Goal: Task Accomplishment & Management: Use online tool/utility

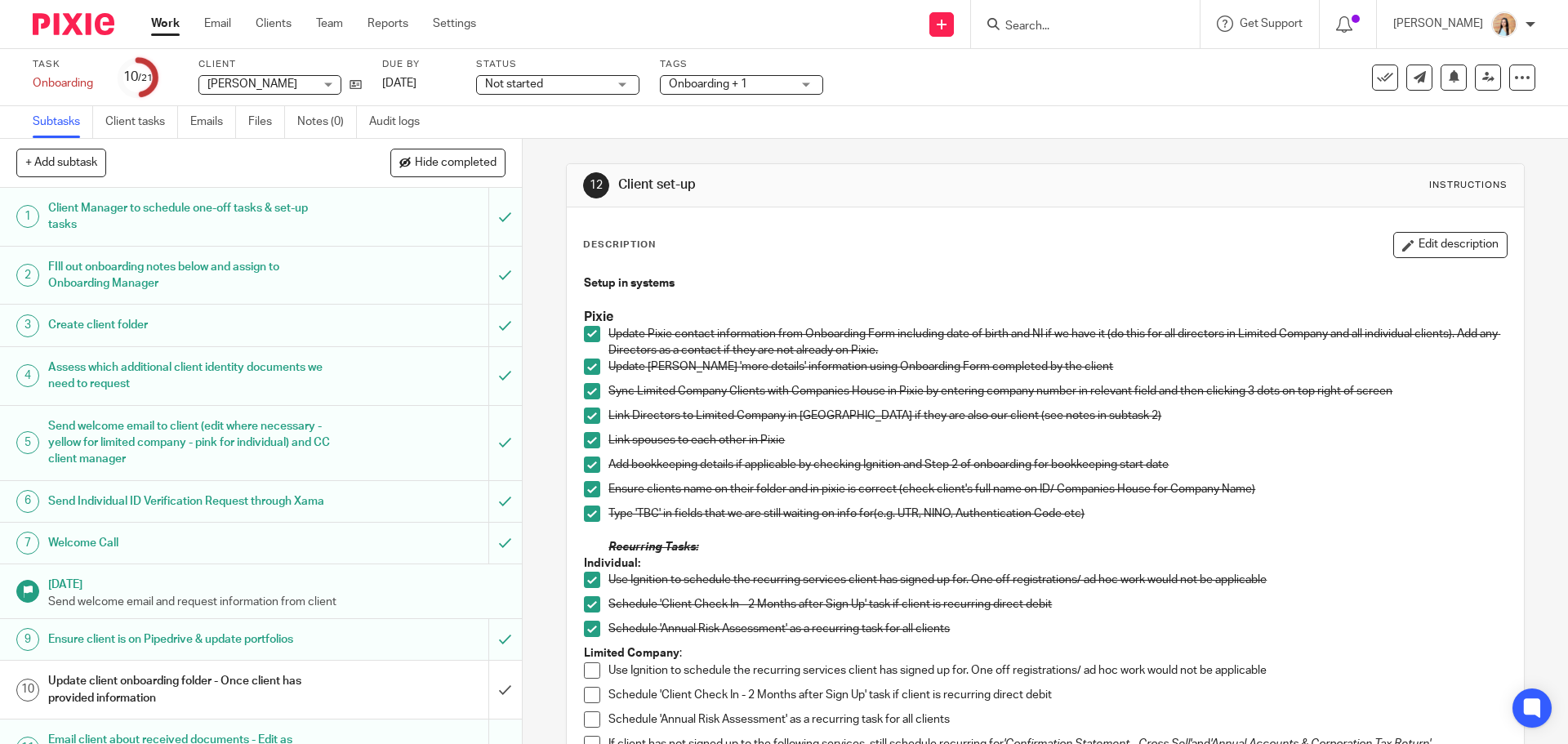
scroll to position [572, 0]
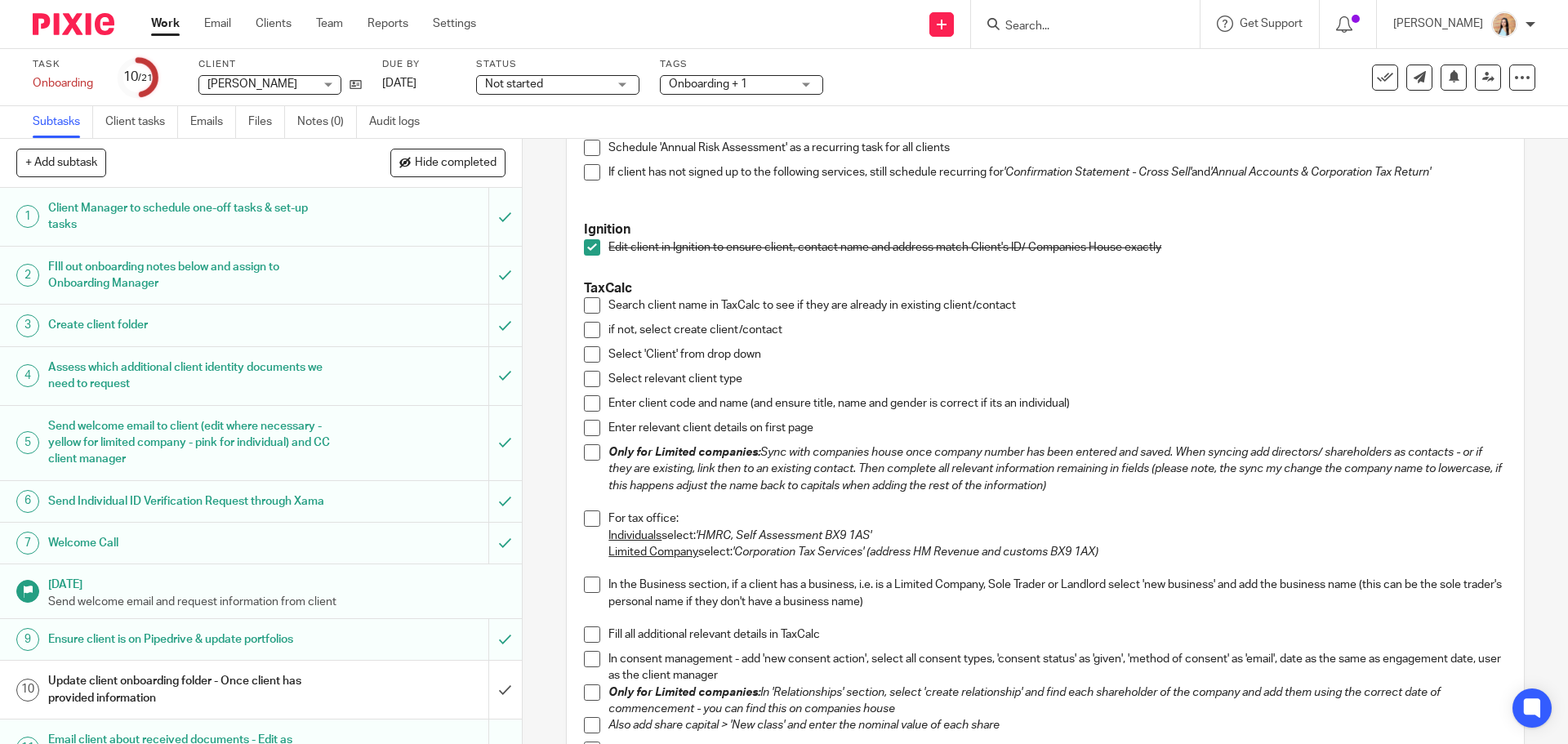
click at [1491, 396] on div "Setup in systems Pixie Update Pixie contact information from Onboarding Form in…" at bounding box center [1044, 286] width 940 height 1184
click at [590, 307] on span at bounding box center [592, 306] width 16 height 16
click at [593, 341] on li "if not, select create client/contact" at bounding box center [1045, 334] width 922 height 25
click at [591, 323] on span at bounding box center [592, 330] width 16 height 16
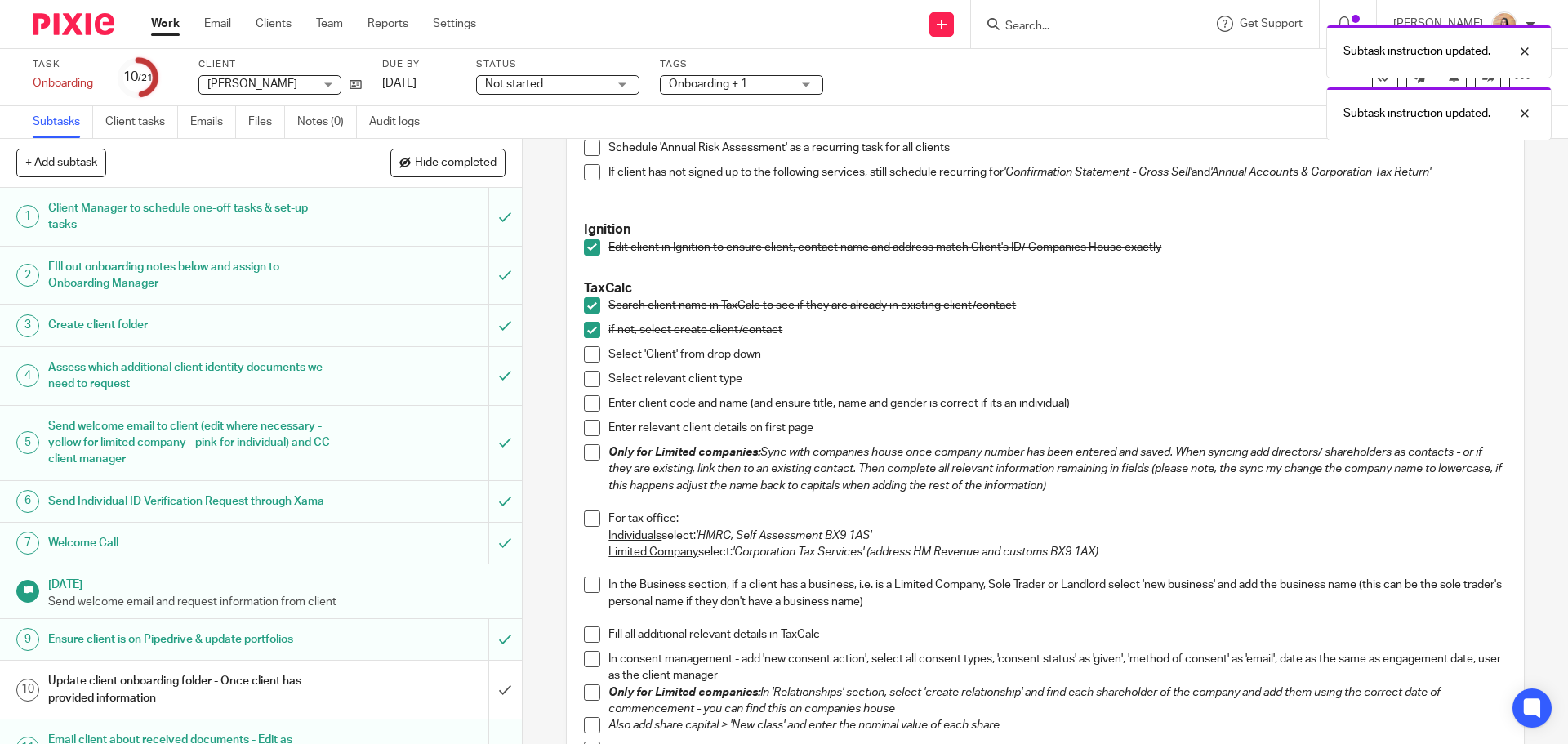
click at [594, 356] on span at bounding box center [592, 355] width 16 height 16
click at [592, 368] on li "Select 'Client' from drop down" at bounding box center [1045, 359] width 922 height 25
drag, startPoint x: 588, startPoint y: 379, endPoint x: 576, endPoint y: 420, distance: 42.7
click at [588, 379] on span at bounding box center [592, 379] width 16 height 16
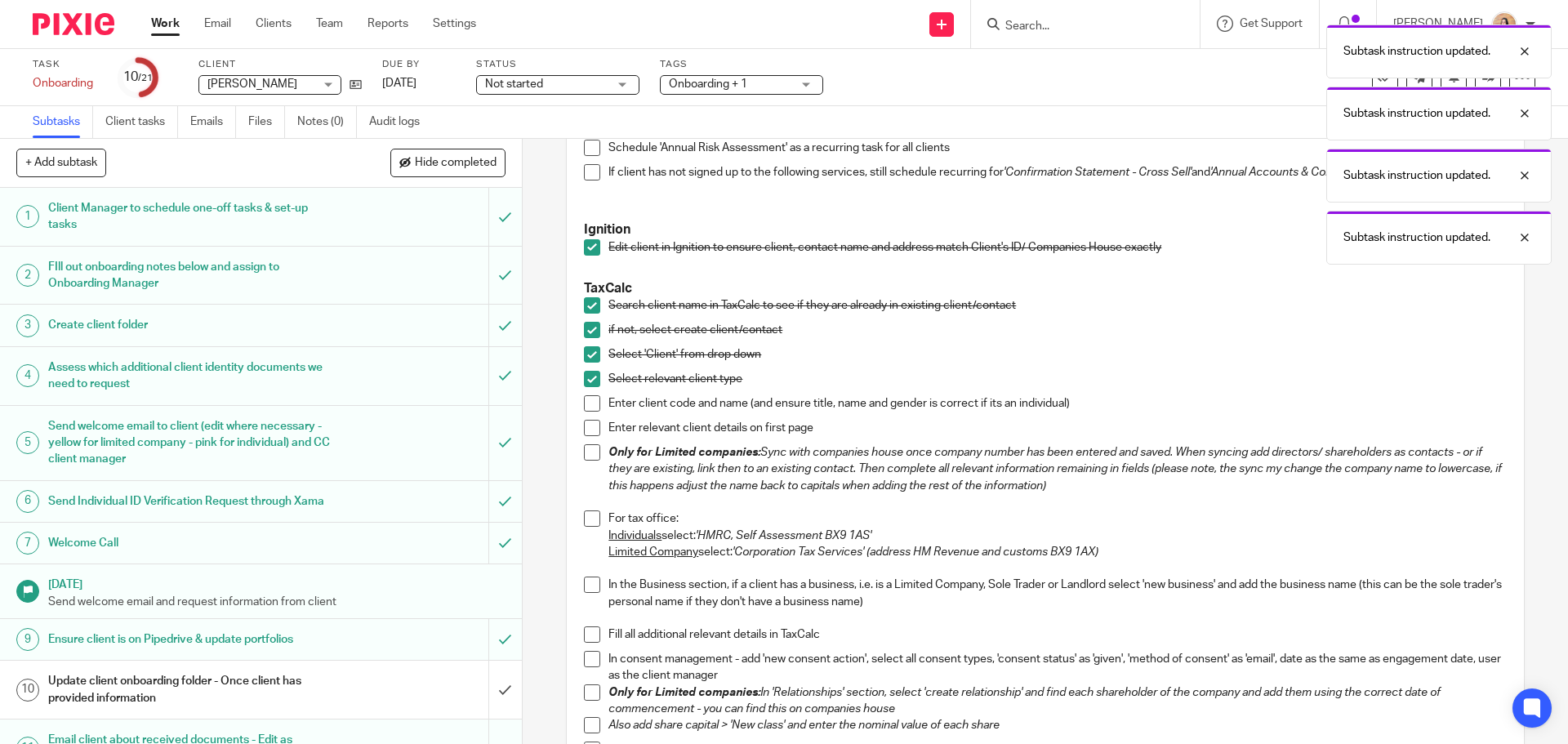
click at [576, 420] on div "Setup in systems Pixie Update Pixie contact information from Onboarding Form in…" at bounding box center [1044, 287] width 938 height 1183
click at [584, 409] on span at bounding box center [592, 404] width 16 height 16
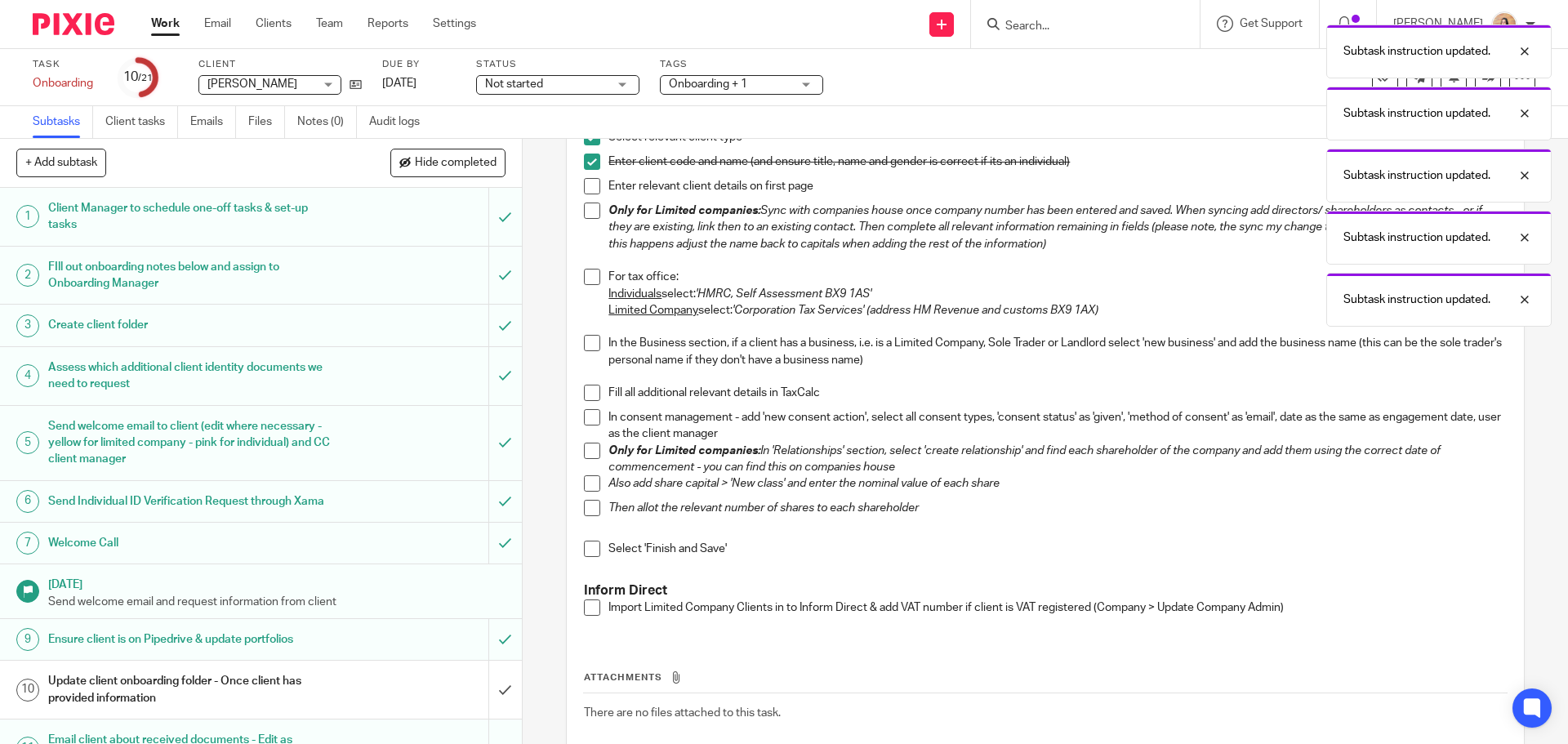
scroll to position [817, 0]
click at [584, 189] on span at bounding box center [592, 183] width 16 height 16
click at [586, 210] on span at bounding box center [592, 208] width 16 height 16
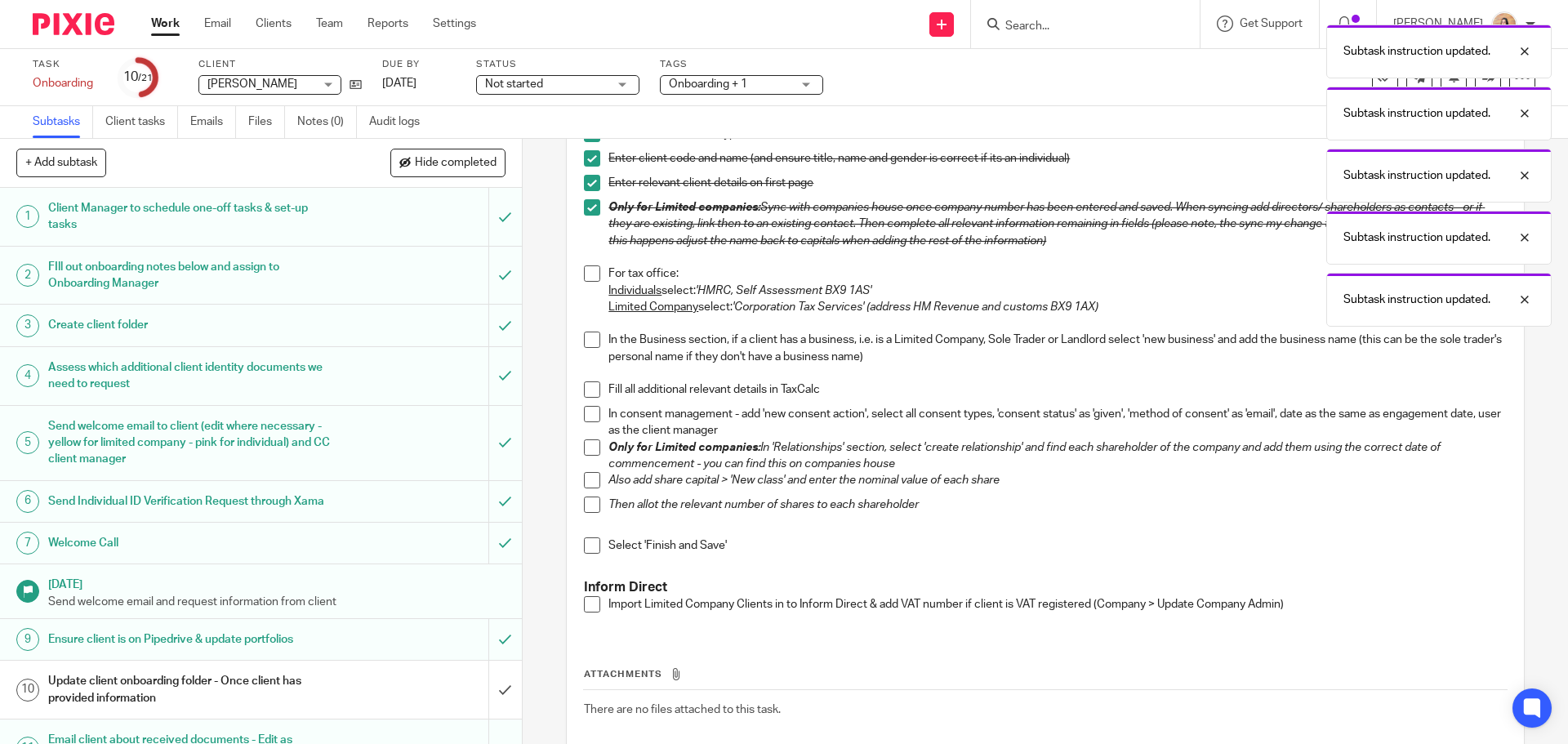
click at [595, 270] on span at bounding box center [592, 274] width 16 height 16
click at [584, 339] on span at bounding box center [592, 339] width 16 height 16
click at [585, 390] on span at bounding box center [592, 389] width 16 height 16
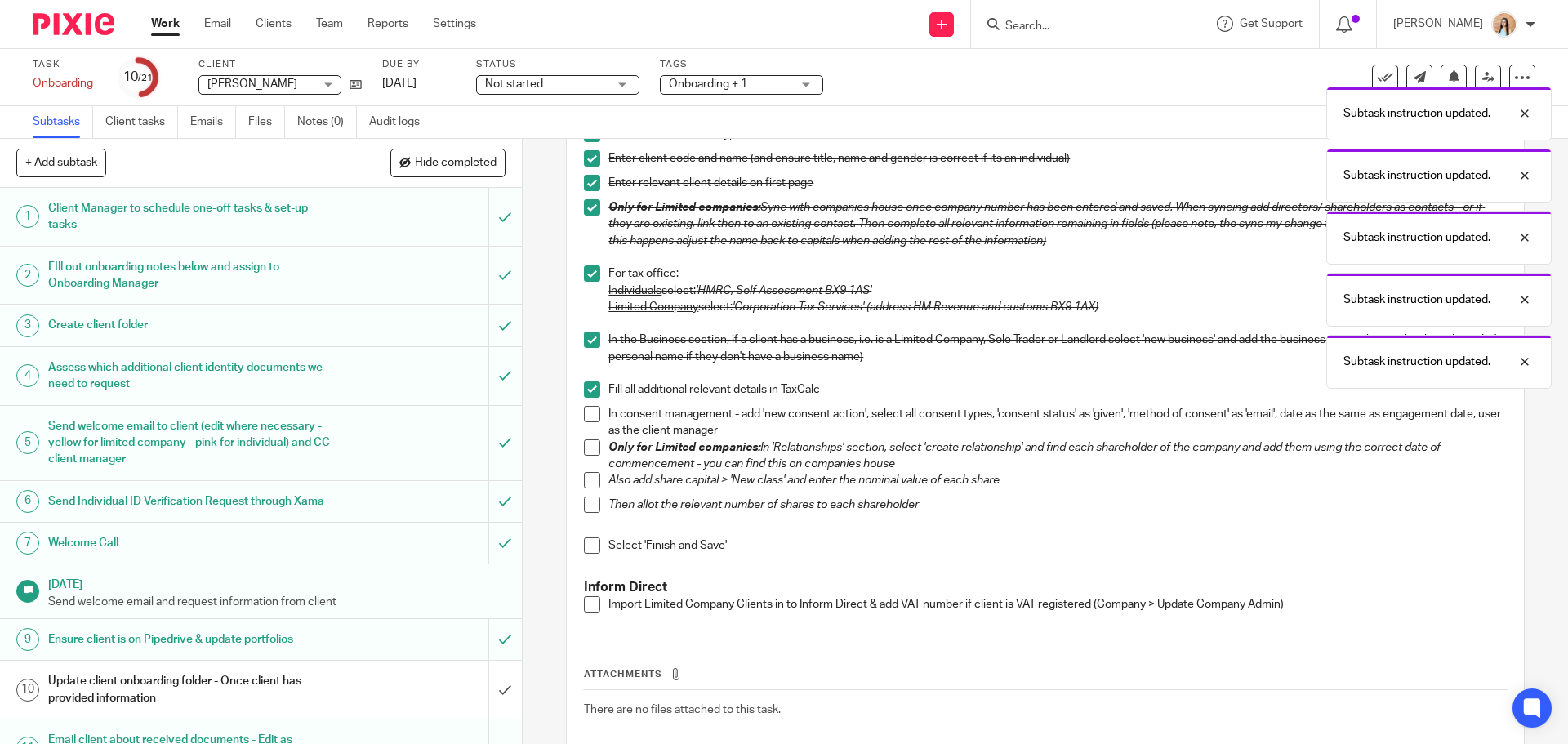
click at [585, 422] on span at bounding box center [592, 414] width 16 height 16
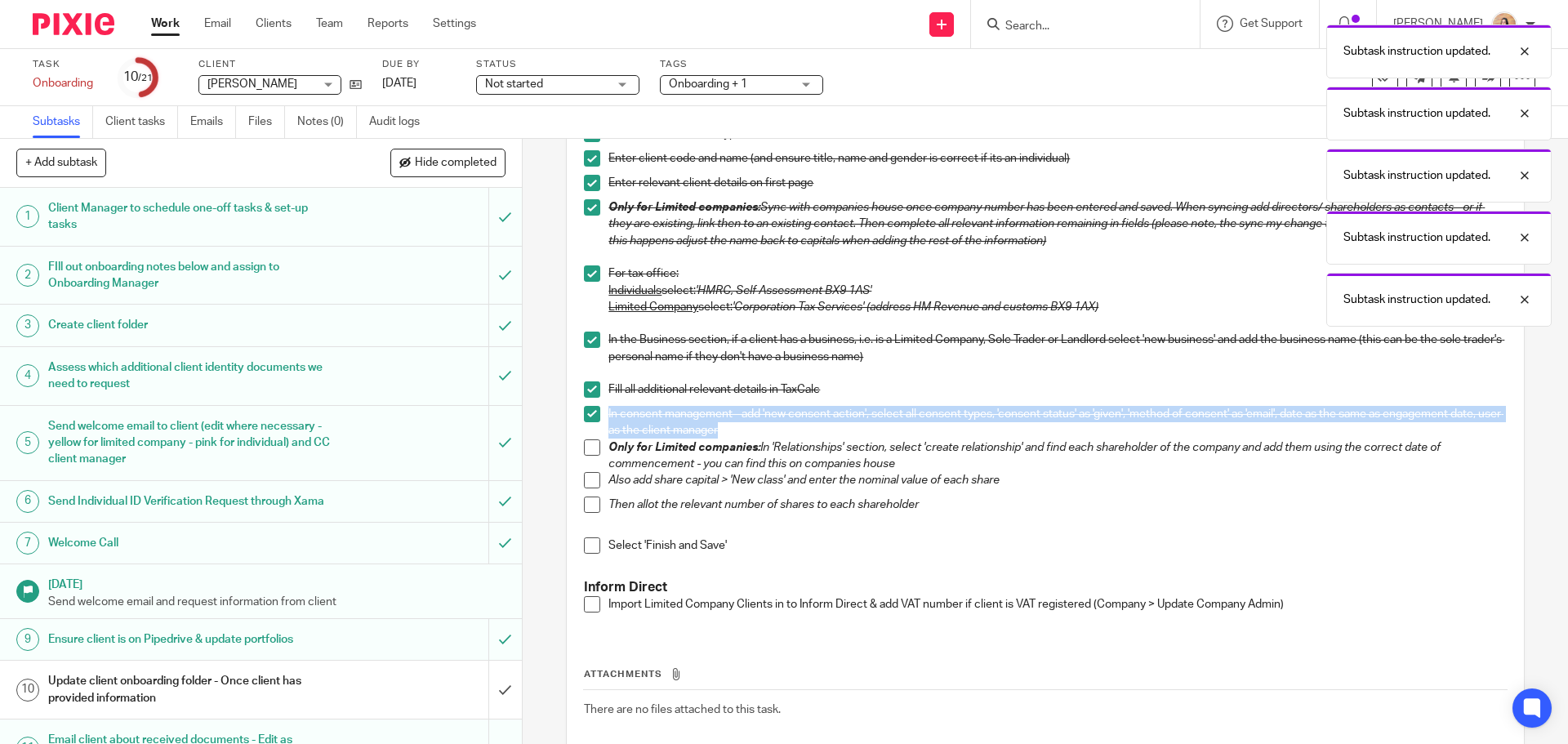
click at [586, 454] on span at bounding box center [592, 447] width 16 height 16
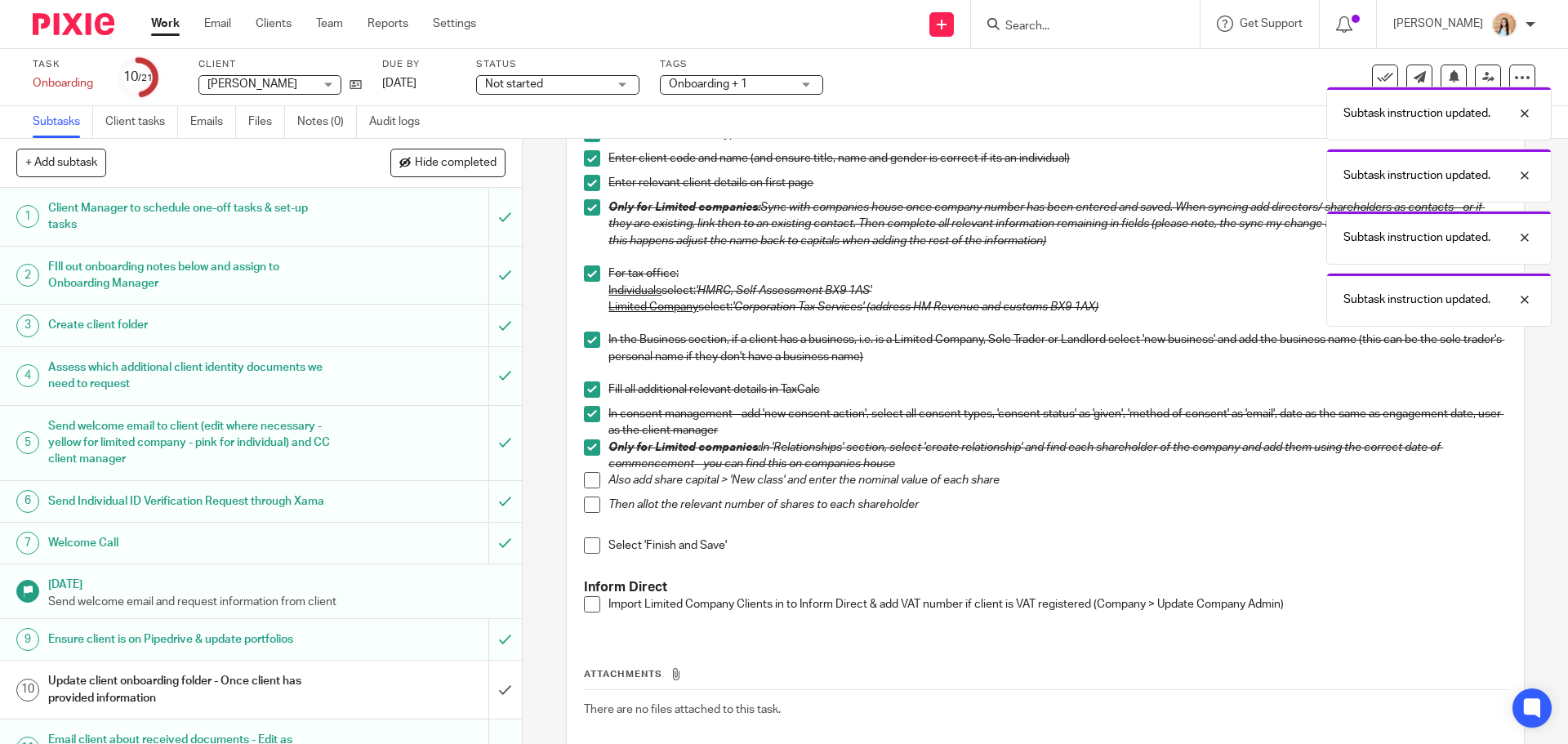
click at [586, 477] on span at bounding box center [592, 480] width 16 height 16
click at [586, 504] on span at bounding box center [592, 504] width 16 height 16
click at [584, 544] on span at bounding box center [592, 545] width 16 height 16
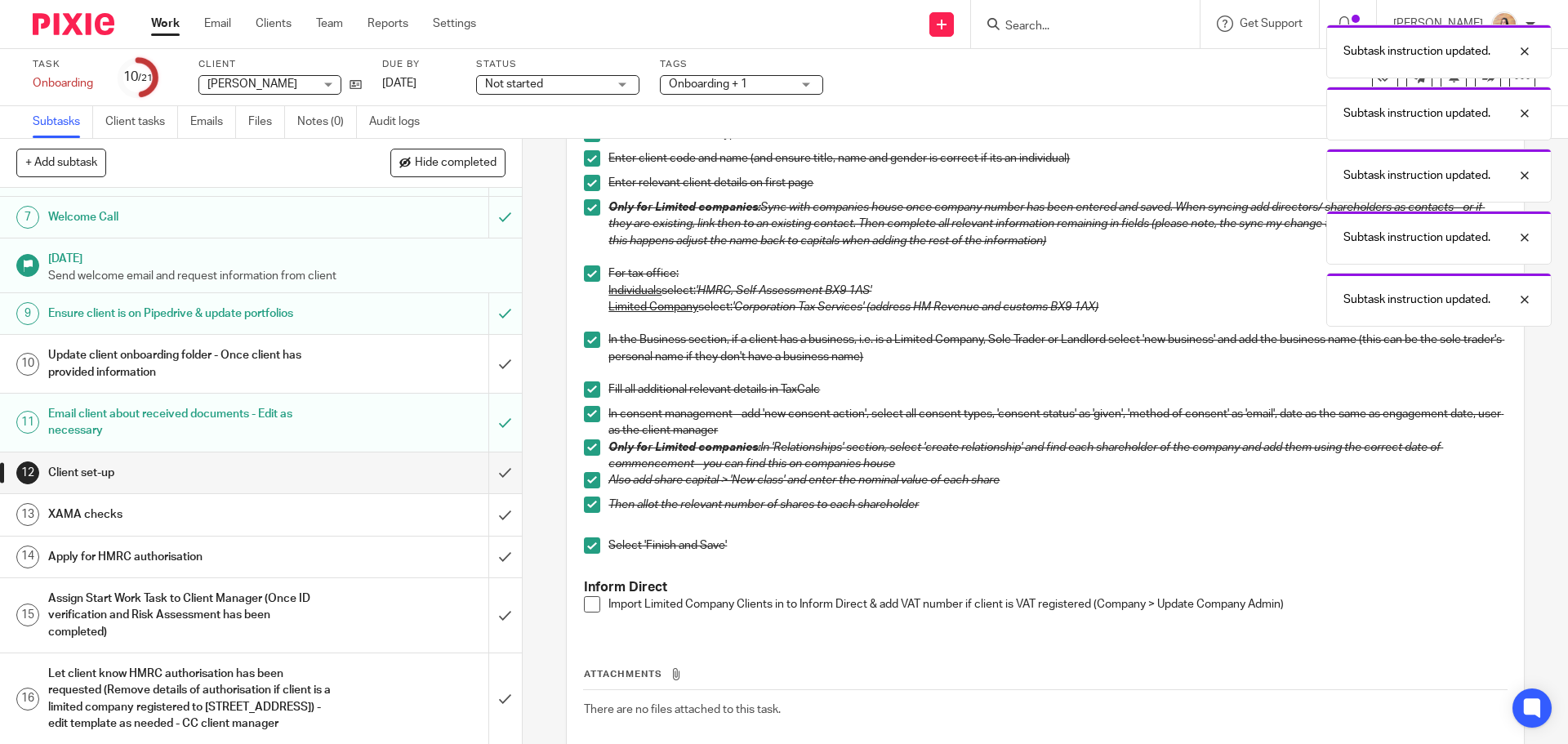
scroll to position [327, 0]
click at [478, 492] on input "submit" at bounding box center [261, 472] width 522 height 41
